Goal: Use online tool/utility: Utilize a website feature to perform a specific function

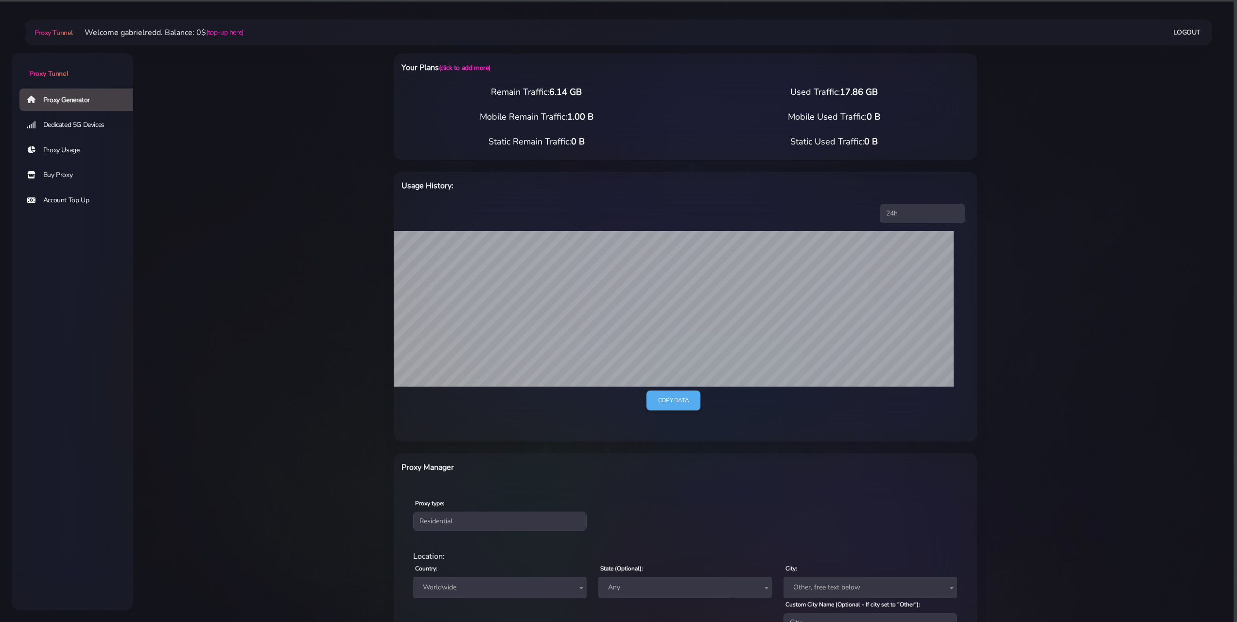
click at [98, 128] on link "Dedicated 5G Devices" at bounding box center [80, 125] width 122 height 22
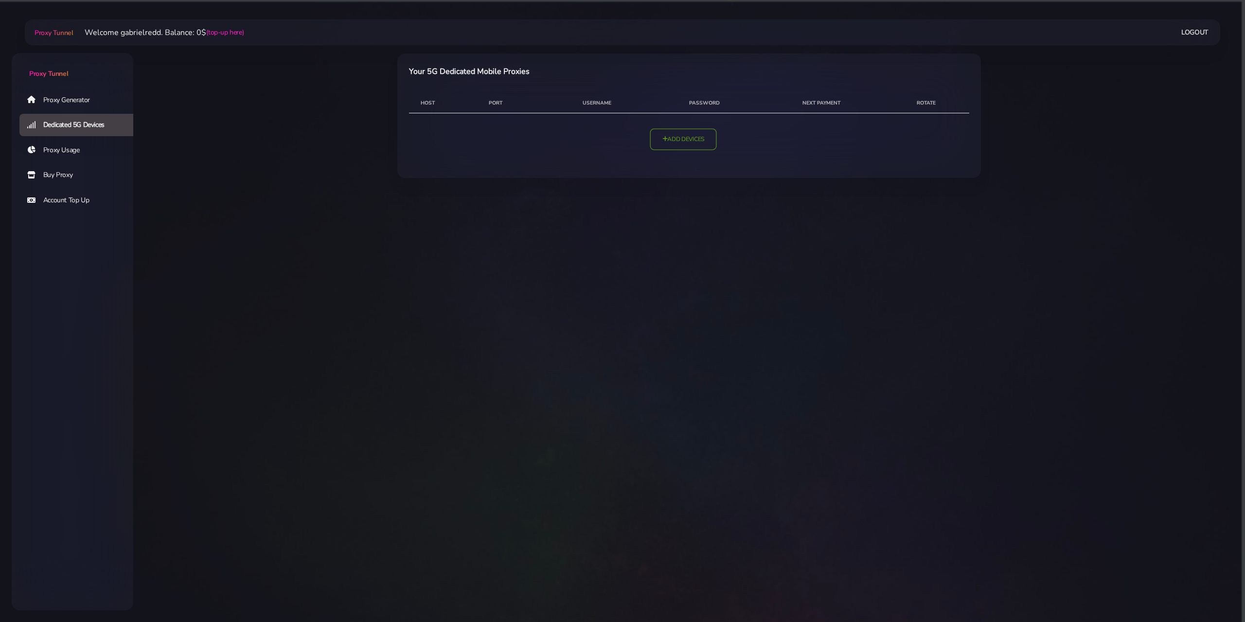
click at [677, 147] on link "Add Devices" at bounding box center [683, 138] width 67 height 21
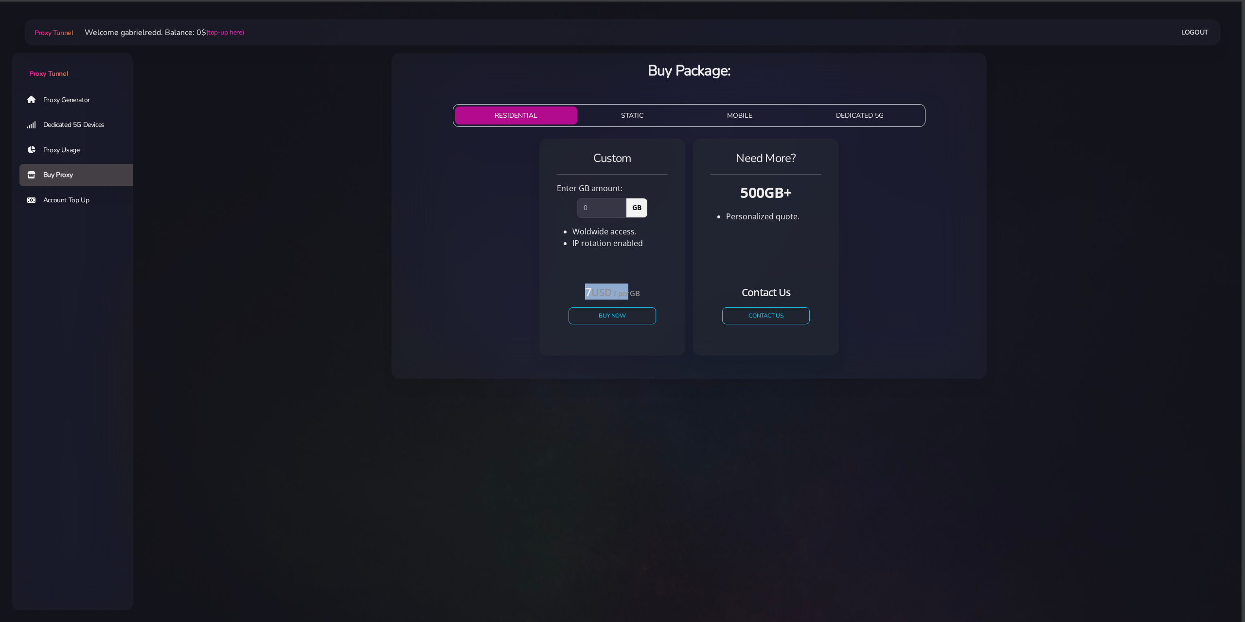
drag, startPoint x: 572, startPoint y: 295, endPoint x: 629, endPoint y: 287, distance: 57.3
click at [629, 287] on h4 "7 USD / per GB" at bounding box center [612, 291] width 88 height 16
click at [643, 289] on h4 "7 USD / per GB" at bounding box center [612, 291] width 88 height 16
click at [632, 123] on button "STATIC" at bounding box center [632, 115] width 102 height 18
click at [717, 119] on button "MOBILE" at bounding box center [739, 115] width 105 height 18
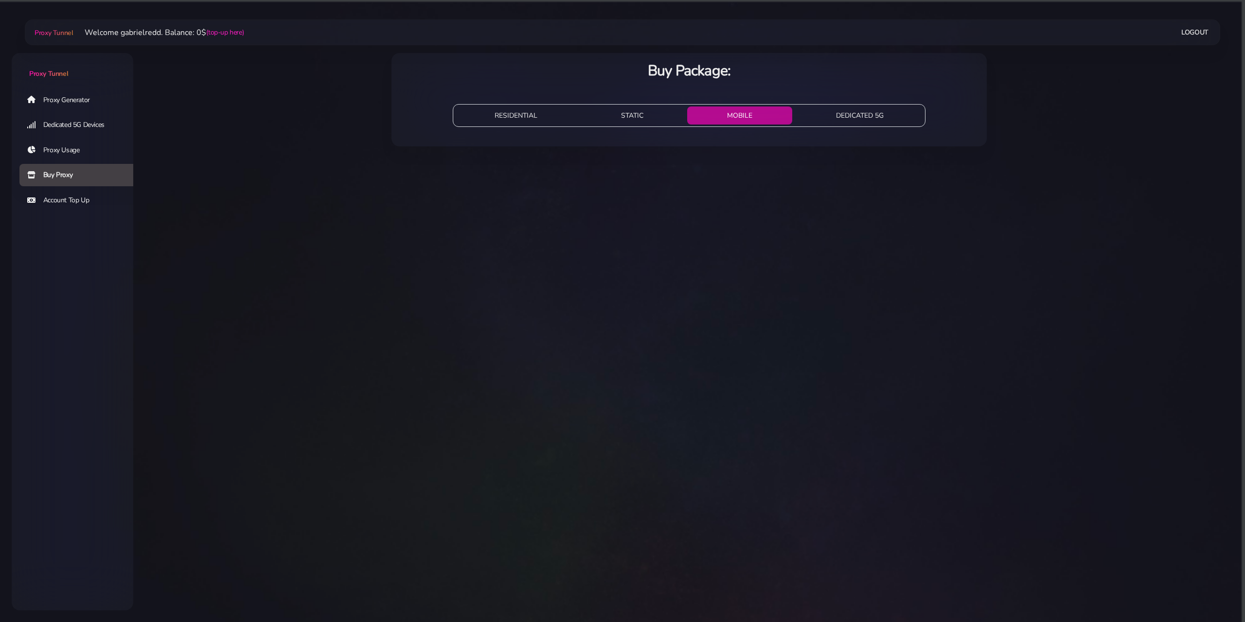
click at [859, 113] on button "DEDICATED 5G" at bounding box center [859, 115] width 127 height 18
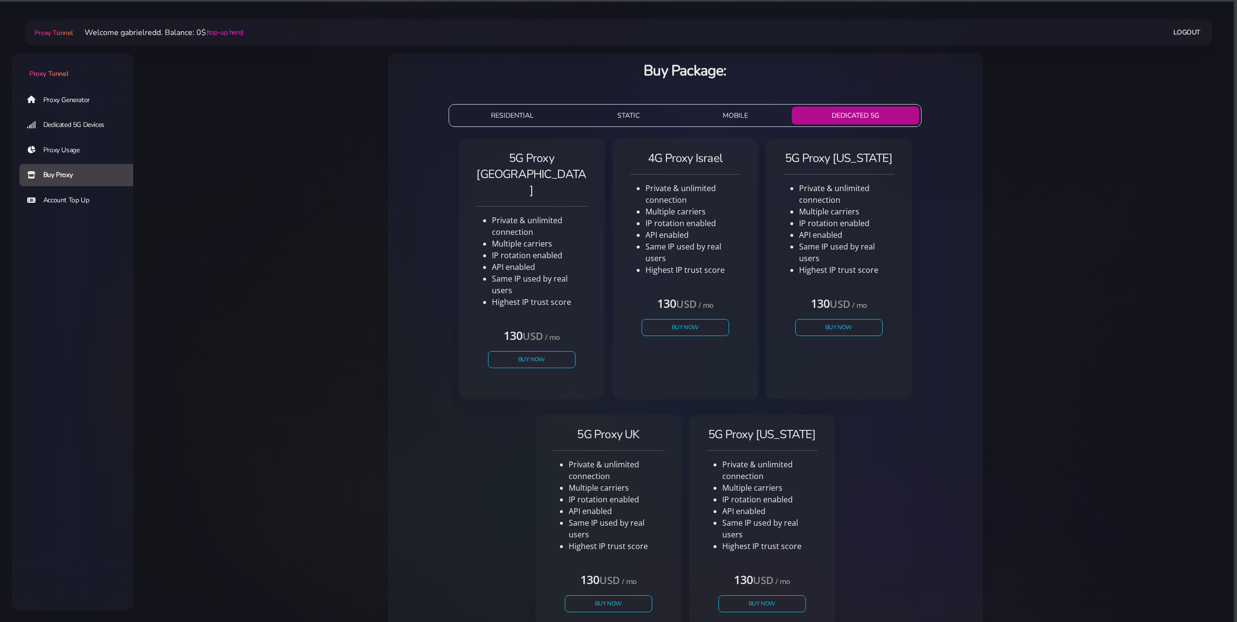
click at [86, 127] on link "Dedicated 5G Devices" at bounding box center [80, 125] width 122 height 22
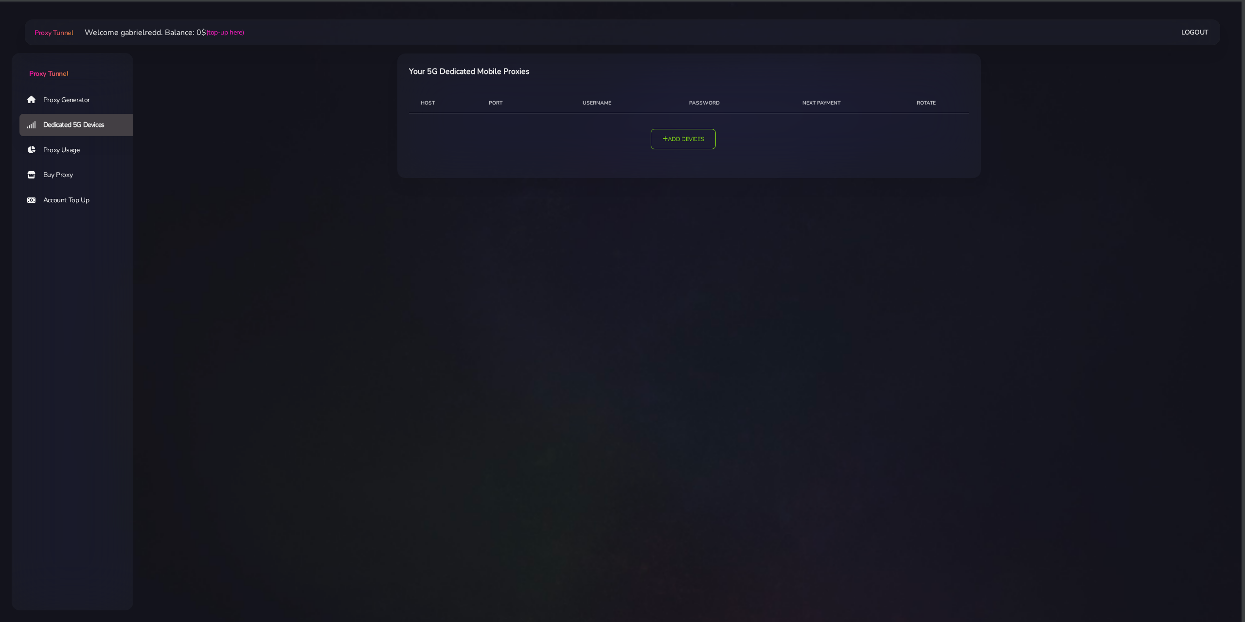
click at [75, 104] on link "Proxy Generator" at bounding box center [80, 99] width 122 height 22
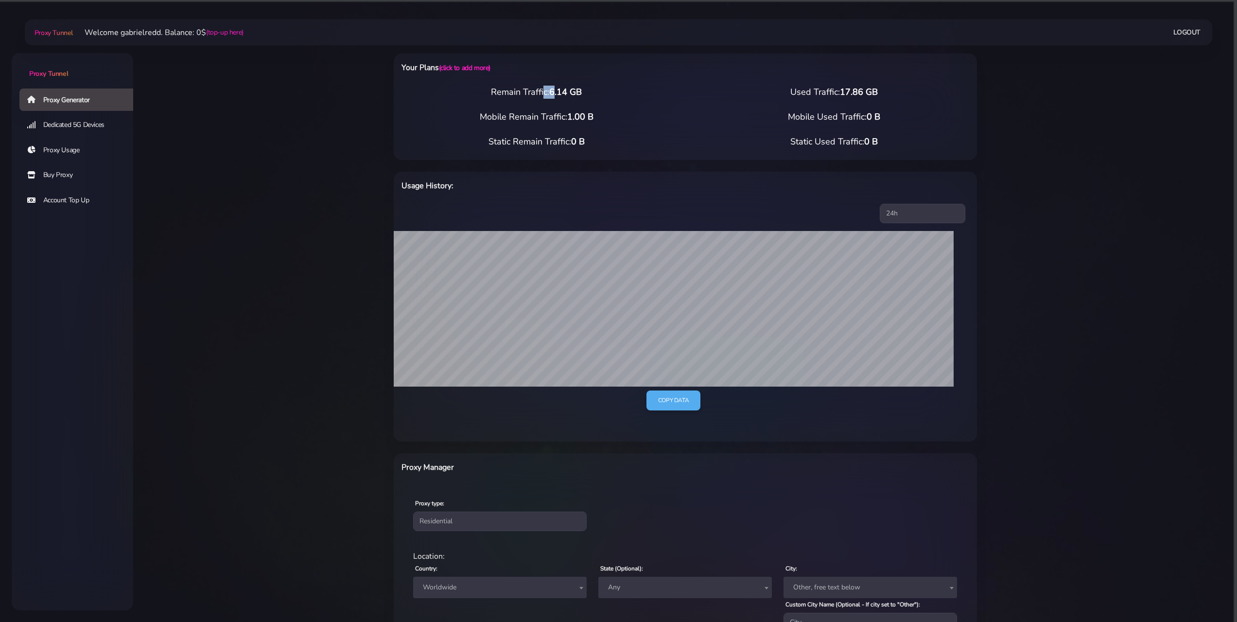
drag, startPoint x: 487, startPoint y: 91, endPoint x: 558, endPoint y: 91, distance: 71.5
click at [558, 91] on div "Remain Traffic: 6.14 GB" at bounding box center [537, 92] width 298 height 13
drag, startPoint x: 491, startPoint y: 117, endPoint x: 555, endPoint y: 117, distance: 63.7
click at [554, 117] on div "Mobile Remain Traffic: 1.00 B" at bounding box center [537, 116] width 298 height 13
click at [565, 121] on div "Mobile Remain Traffic: 1.00 B" at bounding box center [537, 116] width 298 height 13
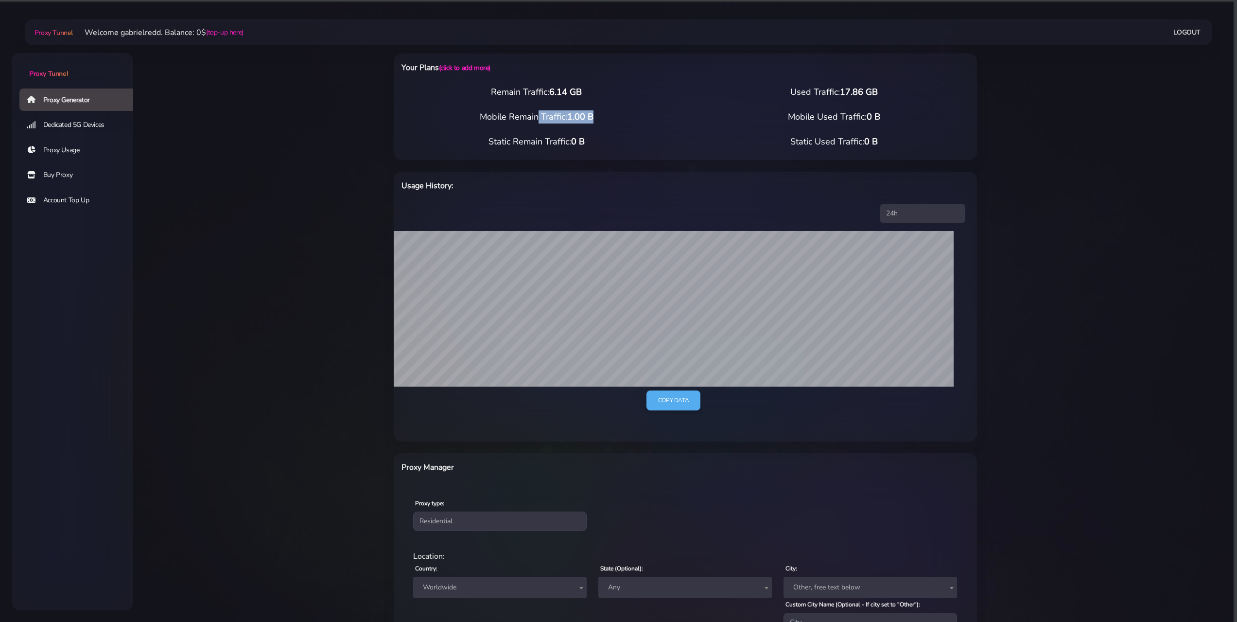
drag, startPoint x: 475, startPoint y: 117, endPoint x: 622, endPoint y: 112, distance: 147.4
click at [622, 112] on div "Mobile Remain Traffic: 1.00 B" at bounding box center [537, 116] width 298 height 13
click at [70, 173] on link "Buy Proxy" at bounding box center [80, 175] width 122 height 22
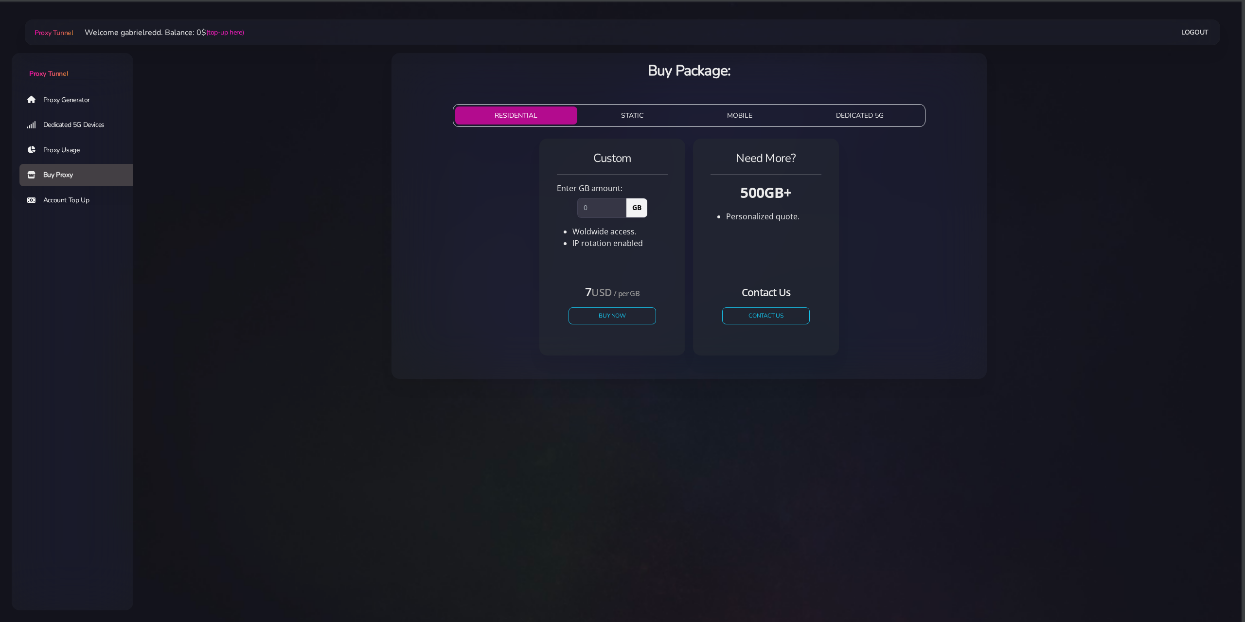
click at [65, 101] on link "Proxy Generator" at bounding box center [80, 99] width 122 height 22
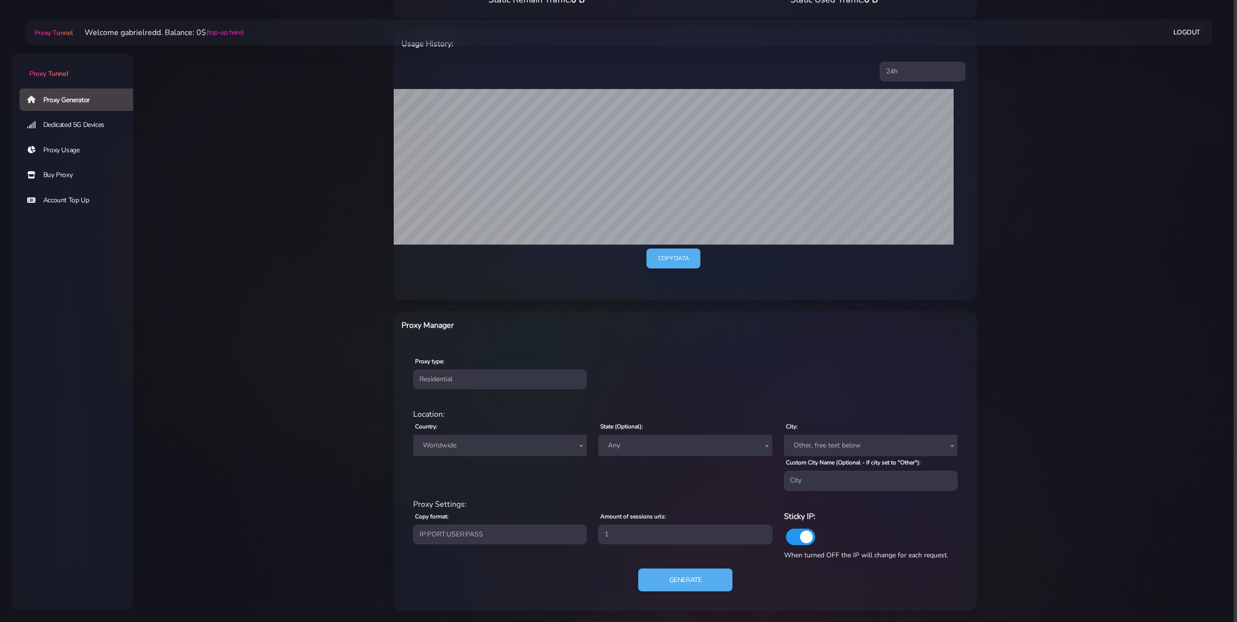
scroll to position [142, 0]
click at [478, 384] on select "Residential Static Mobile" at bounding box center [500, 378] width 174 height 19
select select "static"
click at [413, 388] on select "Residential Static Mobile" at bounding box center [500, 378] width 174 height 19
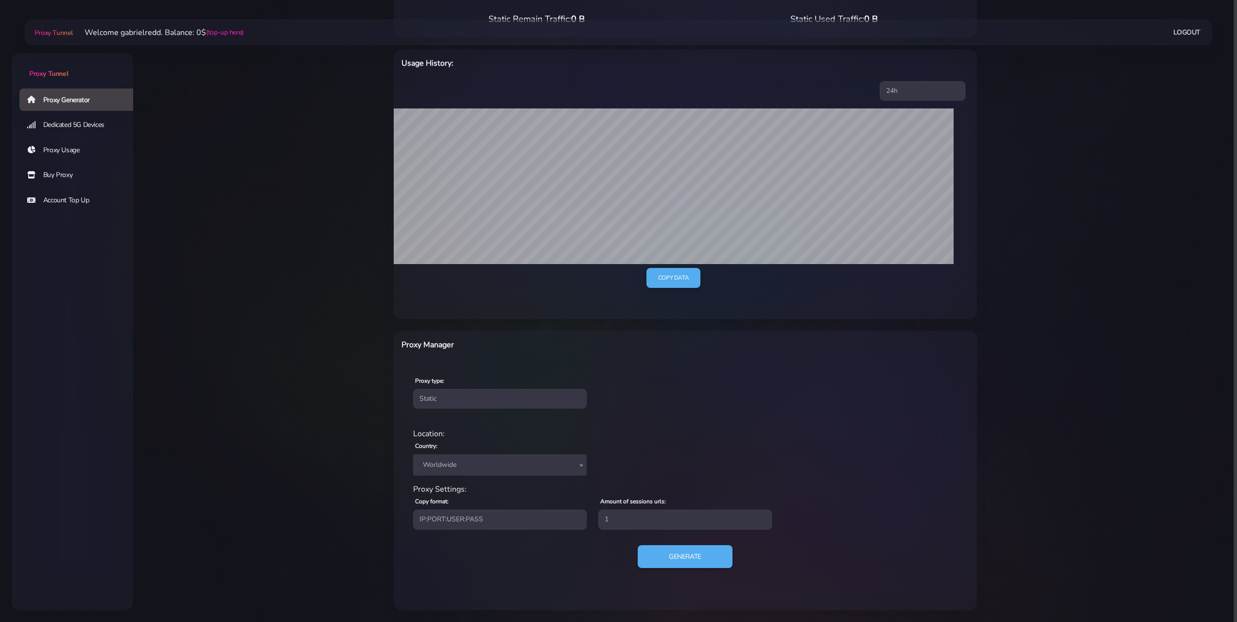
click at [520, 466] on span "Worldwide" at bounding box center [500, 465] width 162 height 14
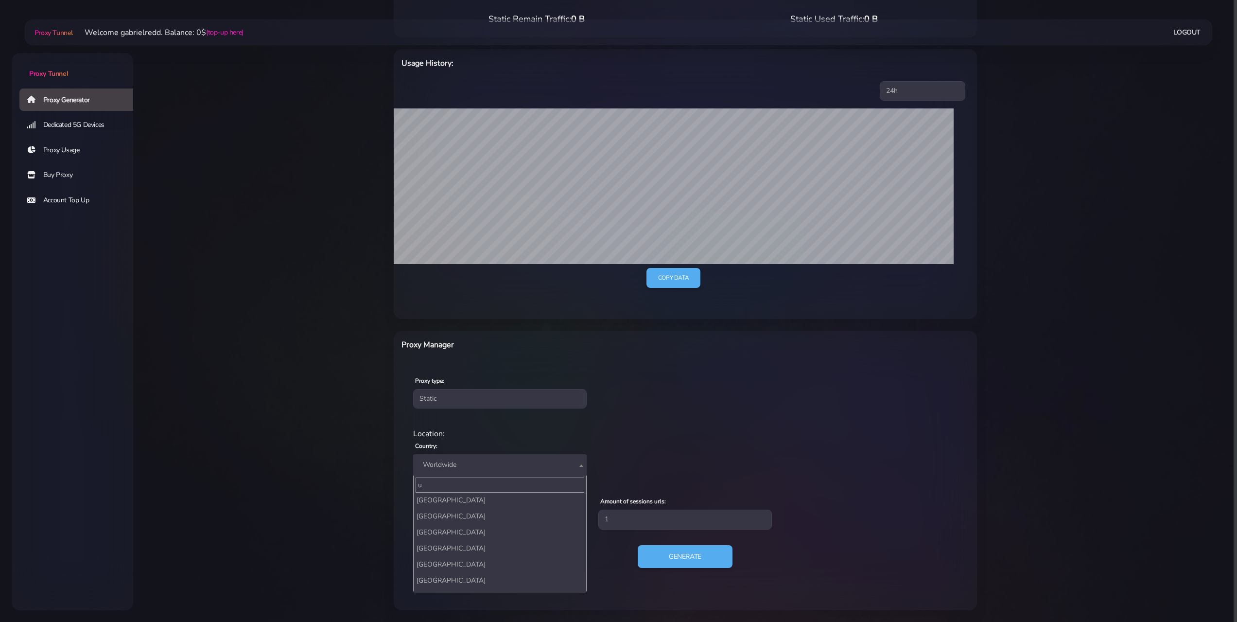
scroll to position [0, 0]
type input "unite"
select select "GB"
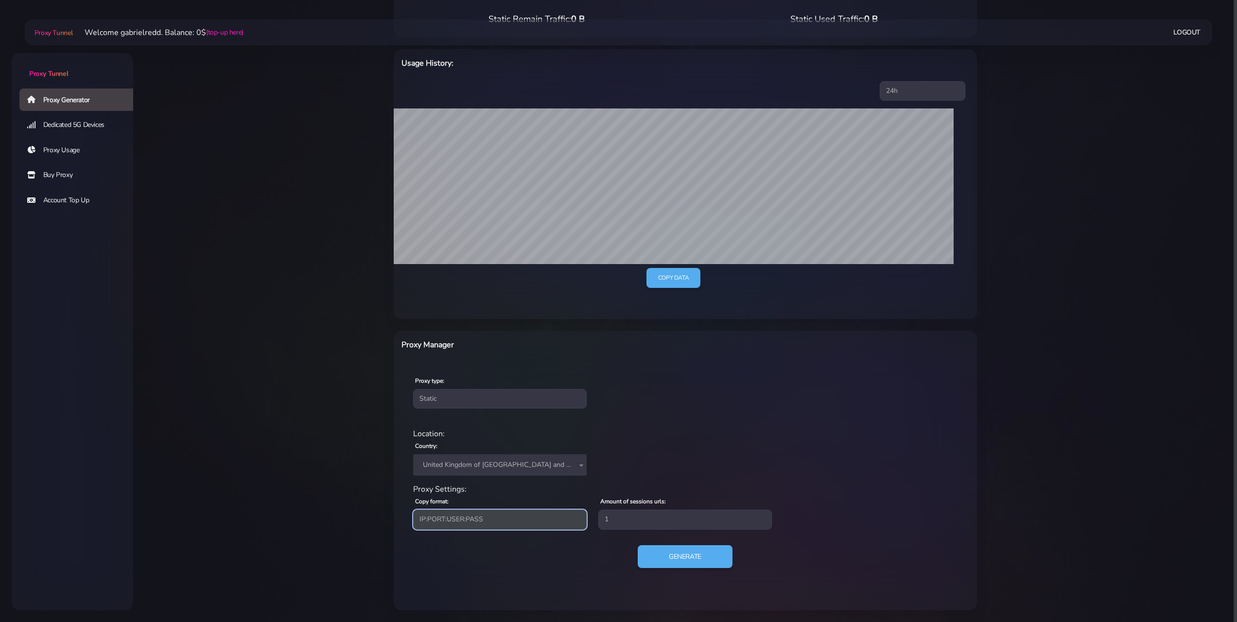
click at [478, 522] on select "IP:PORT:USER:PASS USER:PASS@IP:PORT PORT:IP:USER:PASS PASS:USER:PORT:IP" at bounding box center [500, 518] width 174 height 19
click at [697, 556] on button "Generate" at bounding box center [685, 556] width 97 height 24
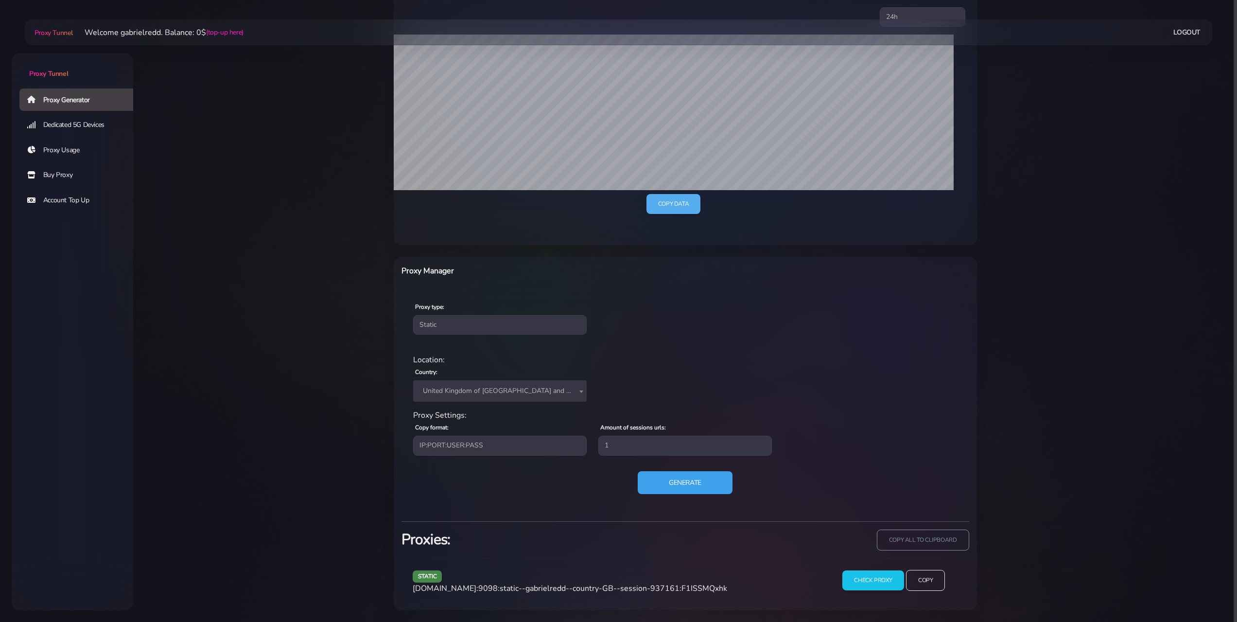
scroll to position [196, 0]
click at [860, 580] on input "Check Proxy" at bounding box center [873, 580] width 63 height 20
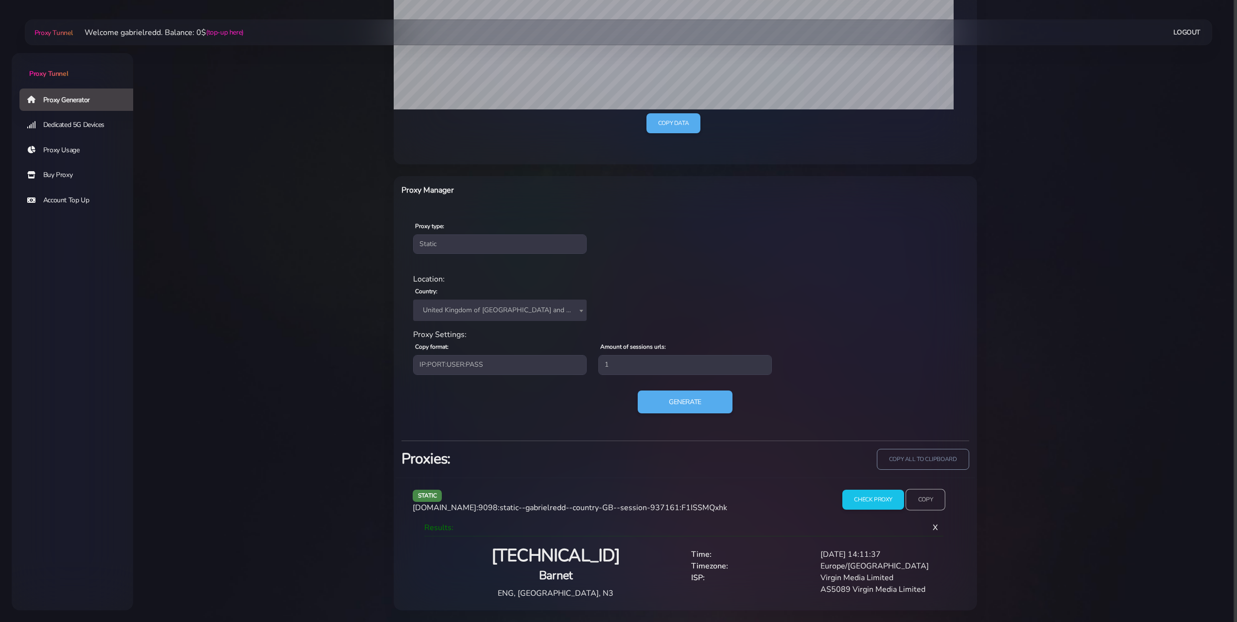
click at [916, 503] on input "Copy" at bounding box center [926, 499] width 40 height 21
drag, startPoint x: 272, startPoint y: 371, endPoint x: 278, endPoint y: 367, distance: 6.9
click at [272, 371] on main "Proxy Tunnel Welcome gabrielredd. Balance: 0$ (top-up here) Logout" at bounding box center [685, 183] width 1104 height 853
